Goal: Find specific page/section: Find specific page/section

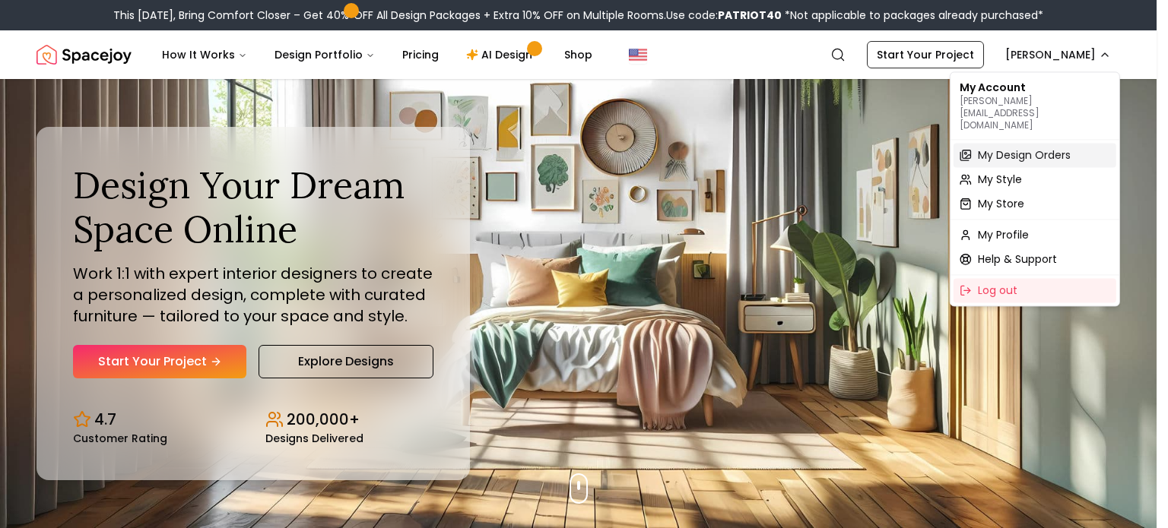
click at [982, 147] on span "My Design Orders" at bounding box center [1024, 154] width 93 height 15
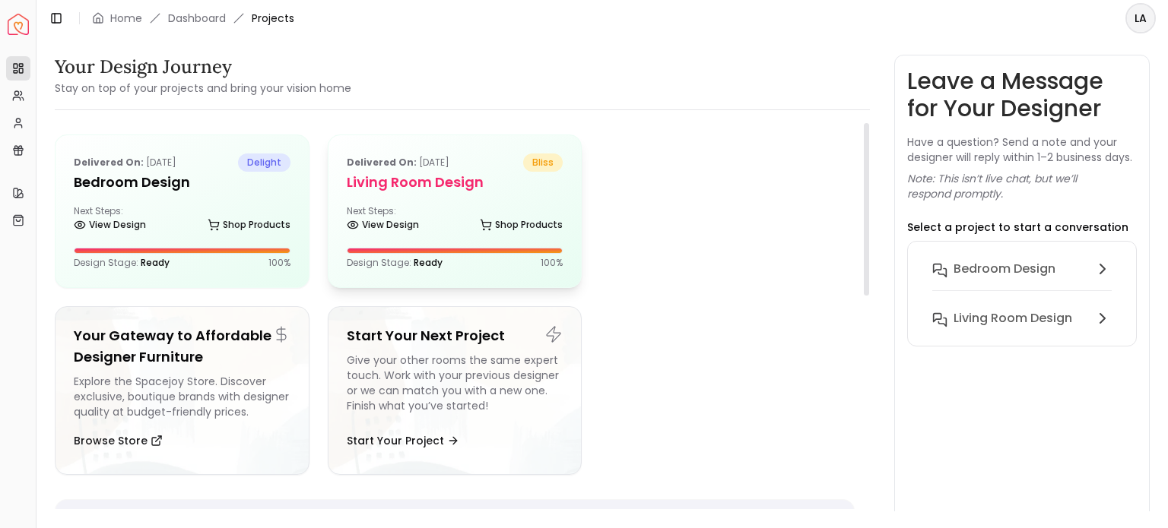
click at [376, 173] on h5 "Living Room Design" at bounding box center [455, 182] width 217 height 21
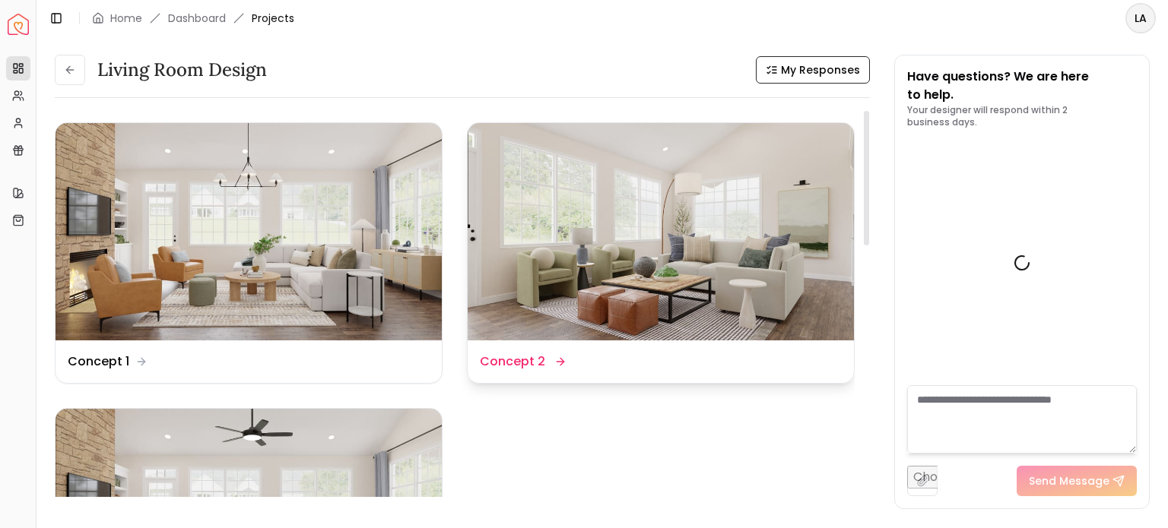
scroll to position [1509, 0]
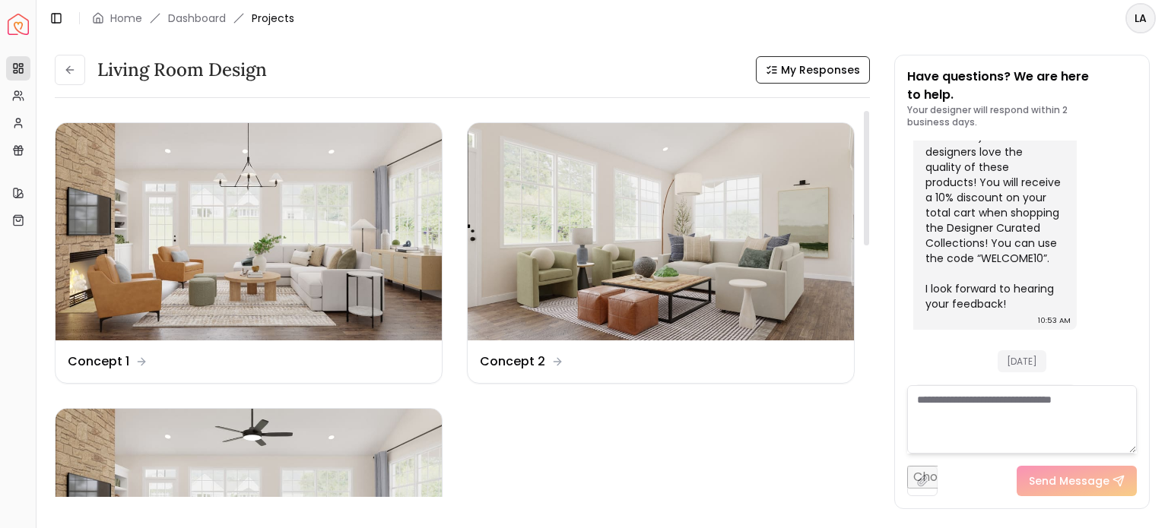
click at [712, 452] on ul "Design Name Concept 1 Design Name Concept 2 Design Name Revision 1" at bounding box center [455, 395] width 800 height 547
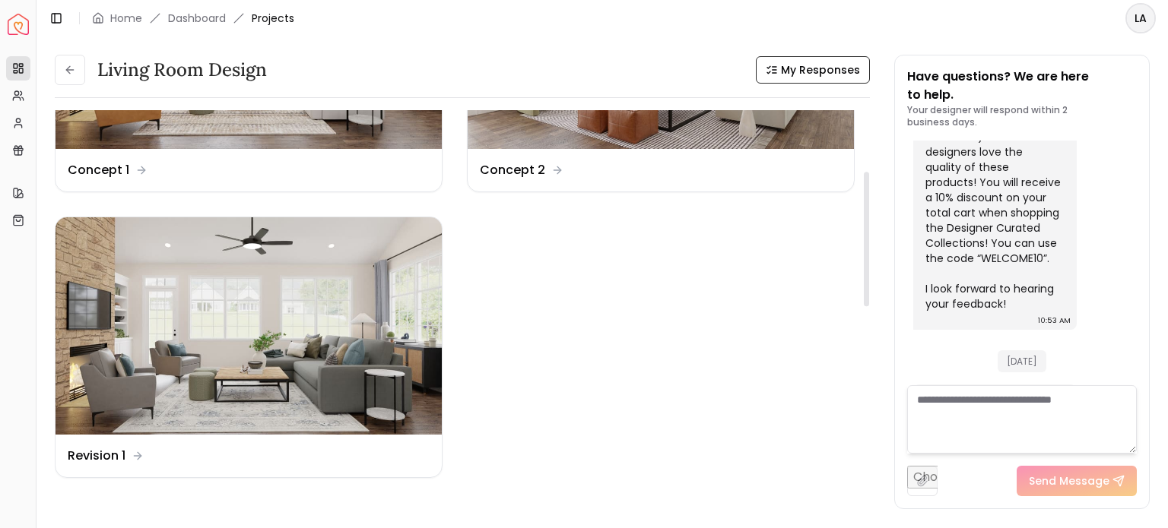
scroll to position [335, 0]
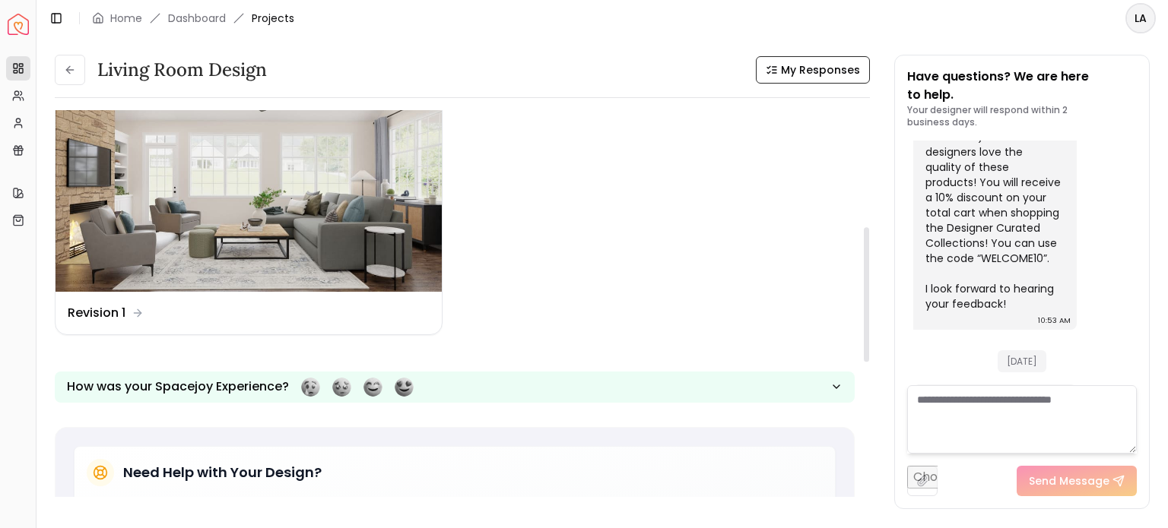
click at [592, 249] on ul "Design Name Concept 1 Design Name Concept 2 Design Name Revision 1" at bounding box center [455, 61] width 800 height 547
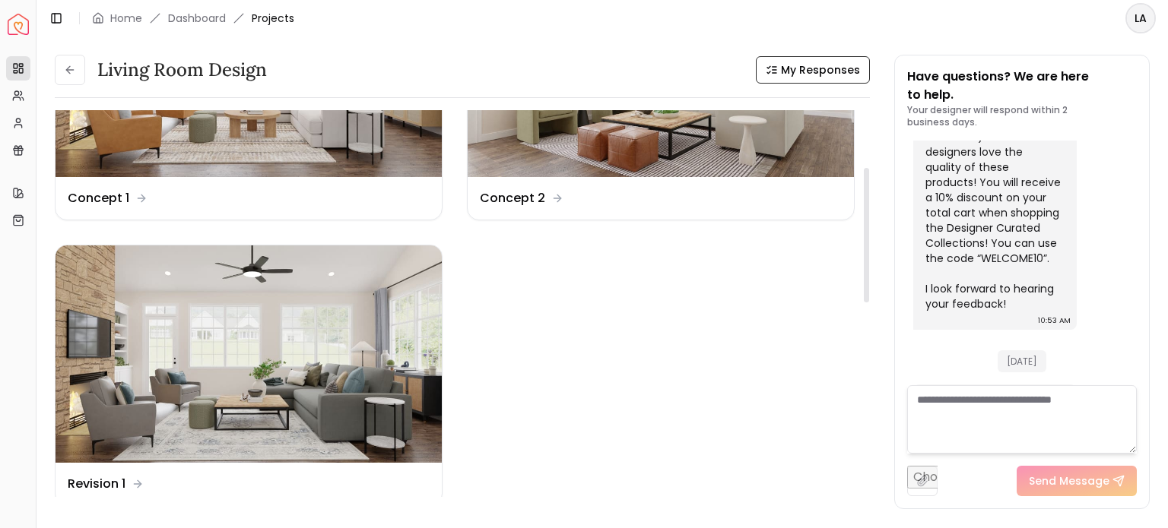
scroll to position [152, 0]
